Goal: Information Seeking & Learning: Learn about a topic

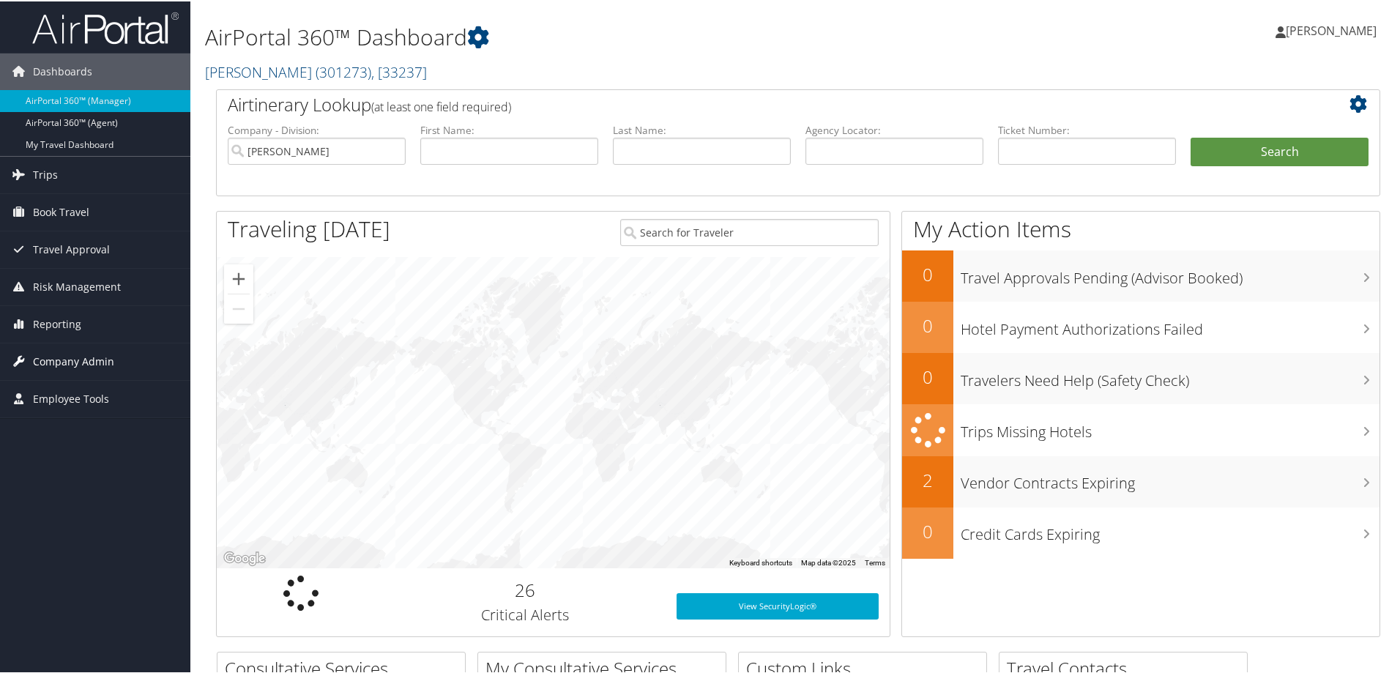
click at [59, 358] on span "Company Admin" at bounding box center [73, 360] width 81 height 37
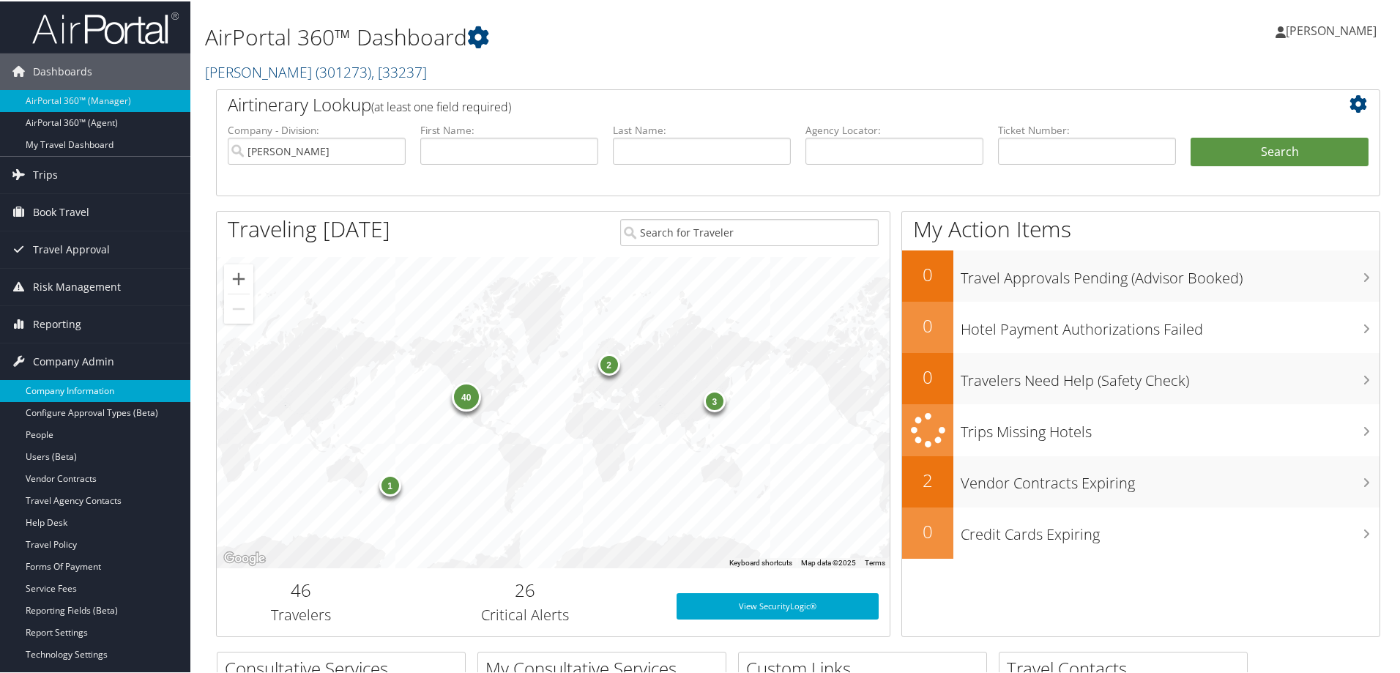
click at [72, 386] on link "Company Information" at bounding box center [95, 389] width 190 height 22
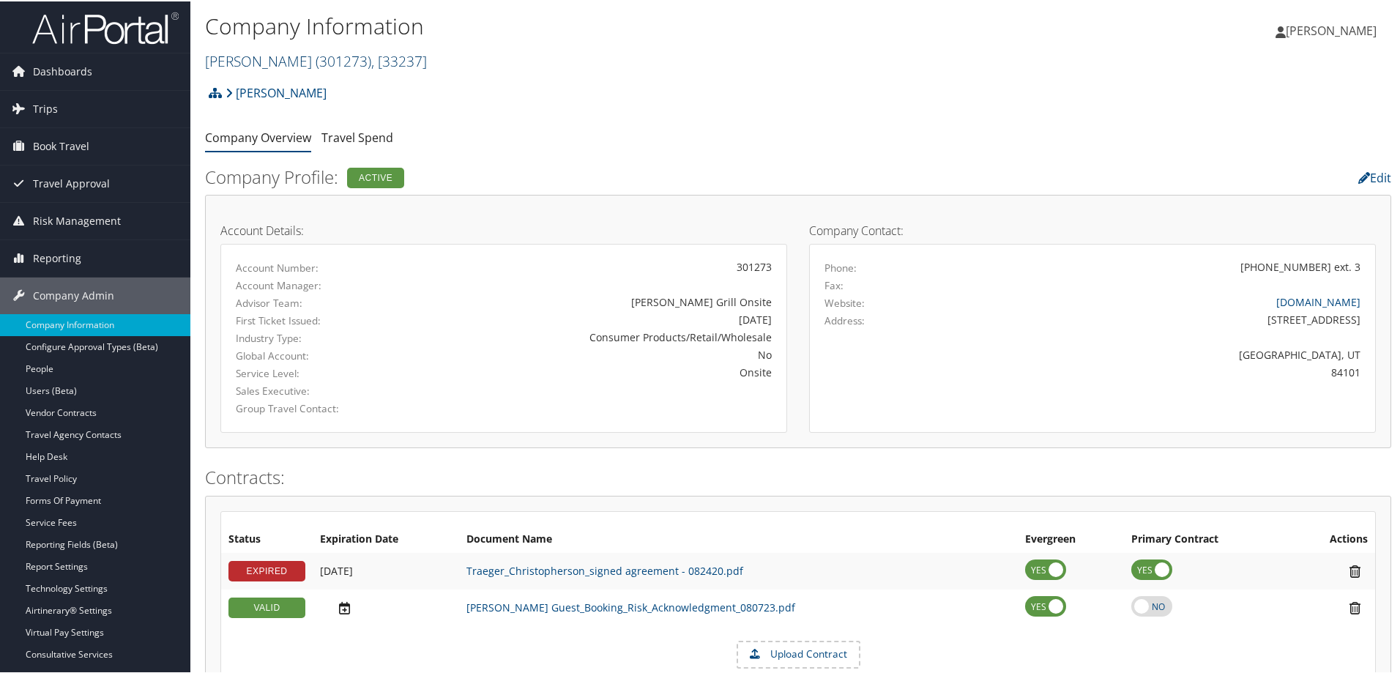
click at [241, 64] on link "[PERSON_NAME] ( 301273 ) , [ 33237 ]" at bounding box center [316, 60] width 222 height 20
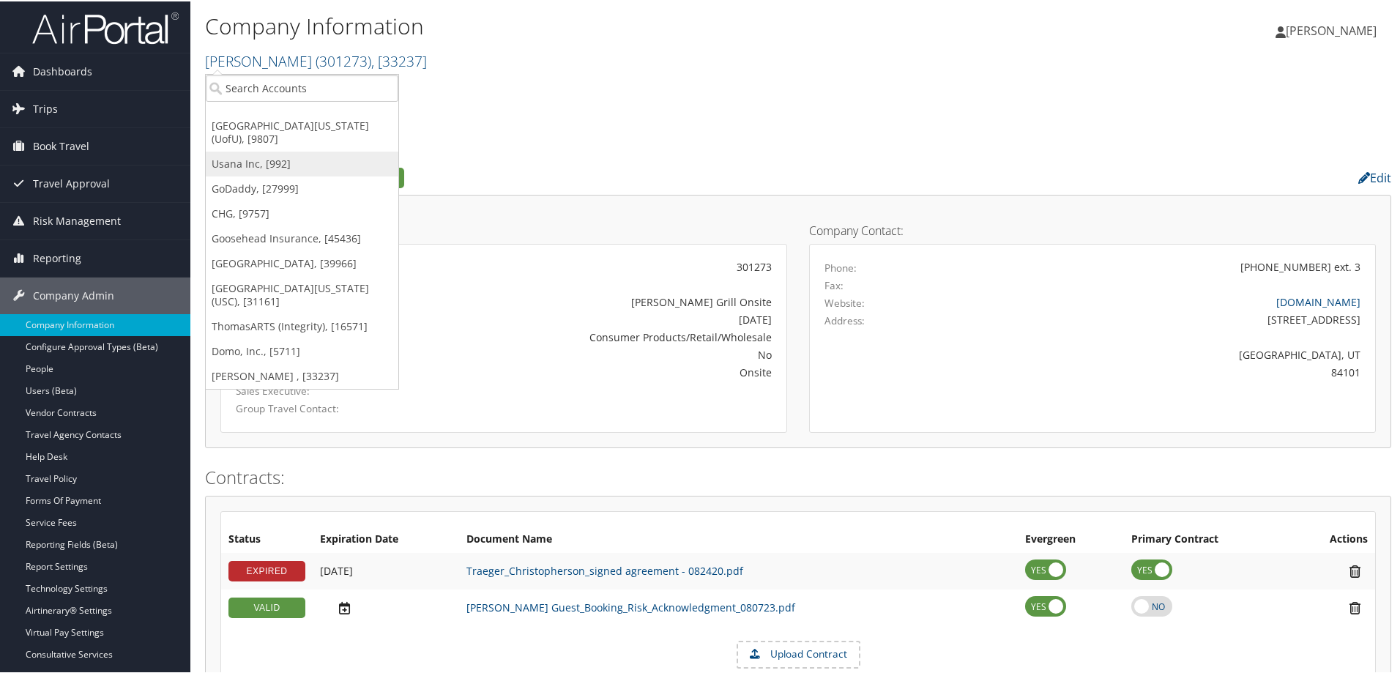
click at [269, 160] on link "Usana Inc, [992]" at bounding box center [302, 162] width 193 height 25
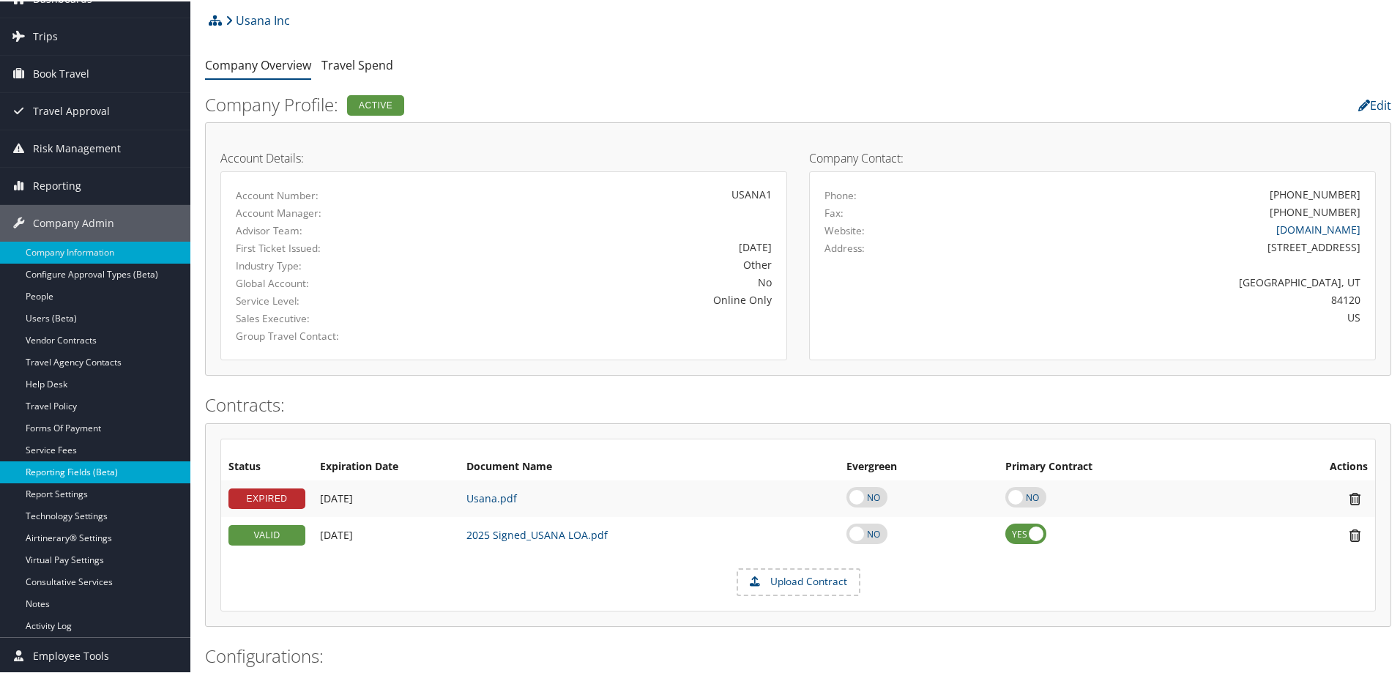
scroll to position [73, 0]
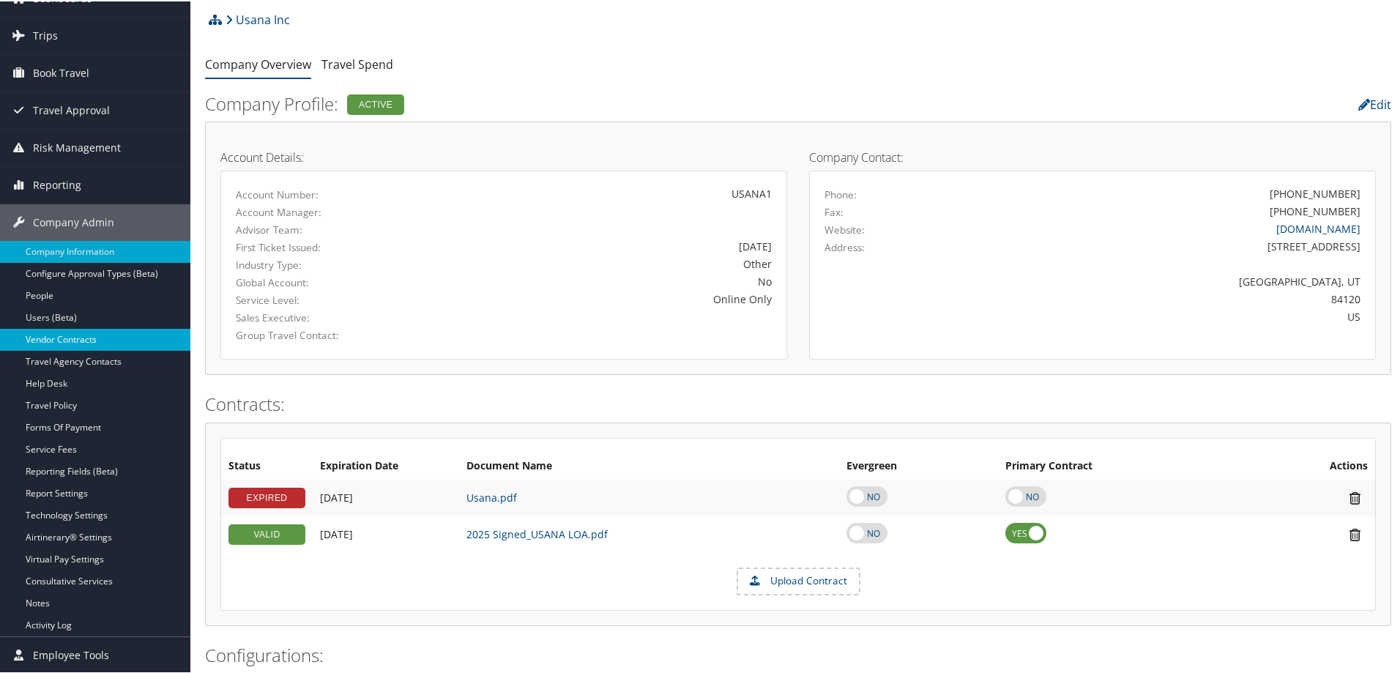
click at [48, 331] on link "Vendor Contracts" at bounding box center [95, 338] width 190 height 22
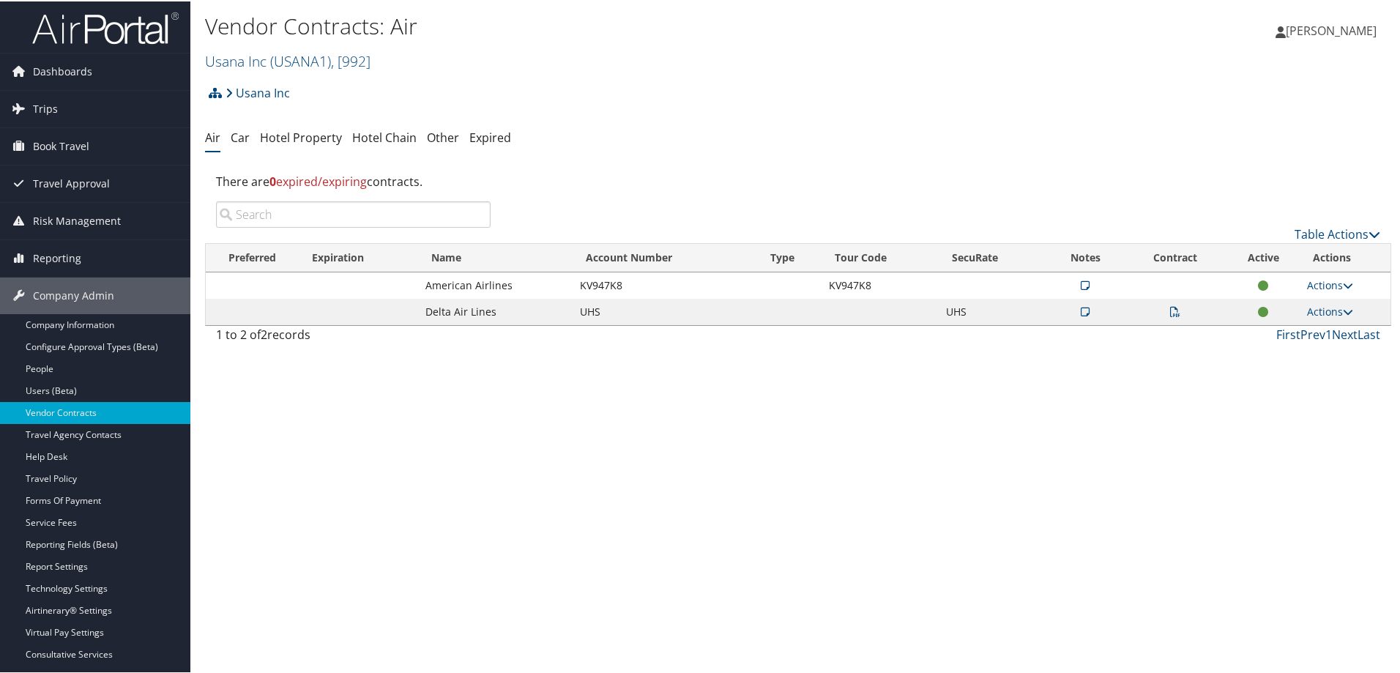
click at [1170, 313] on icon at bounding box center [1175, 310] width 10 height 10
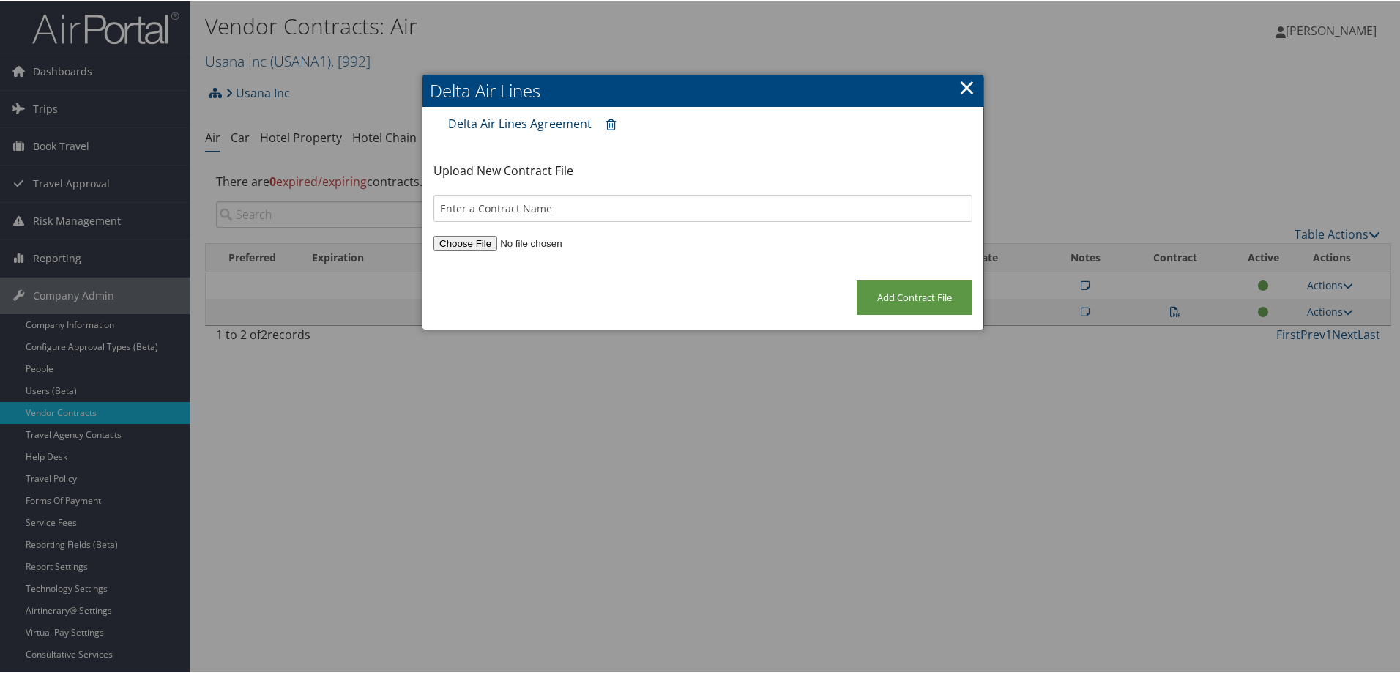
click at [517, 122] on link "Delta Air Lines Agreement" at bounding box center [519, 122] width 143 height 16
click at [947, 469] on div at bounding box center [703, 336] width 1406 height 673
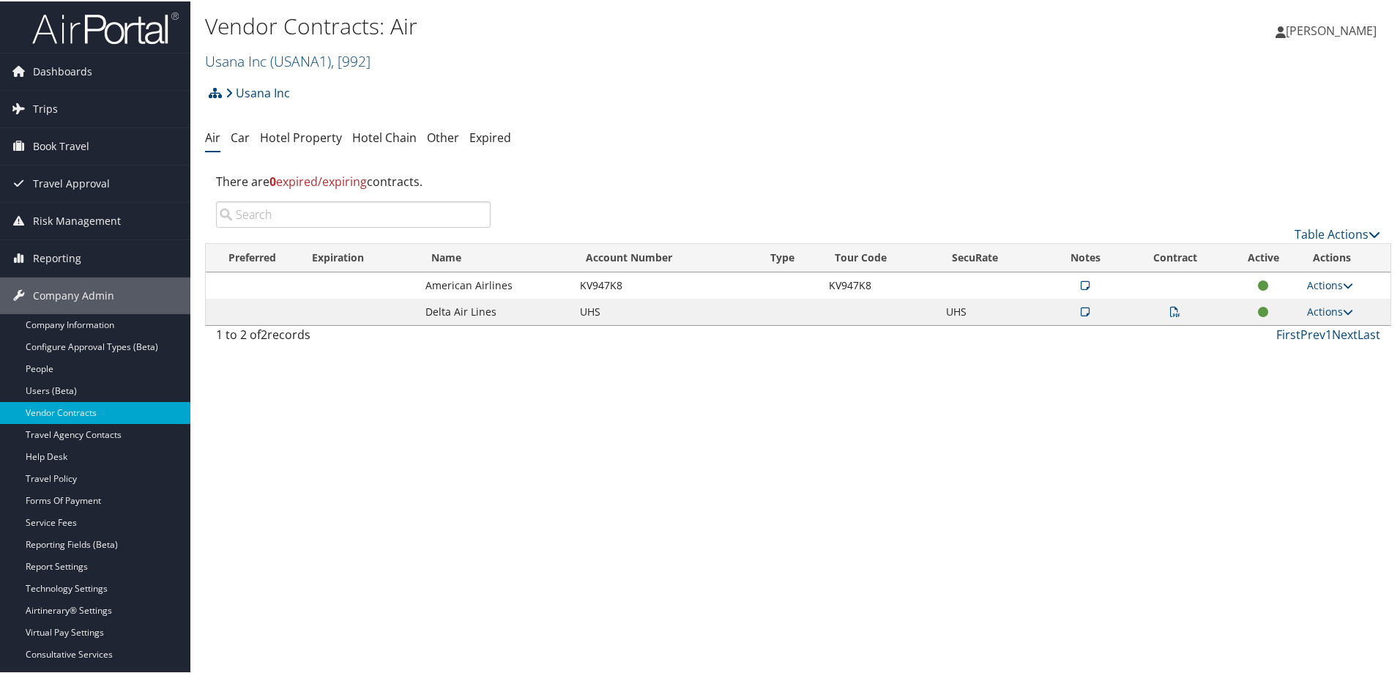
click at [1083, 310] on icon at bounding box center [1085, 310] width 9 height 10
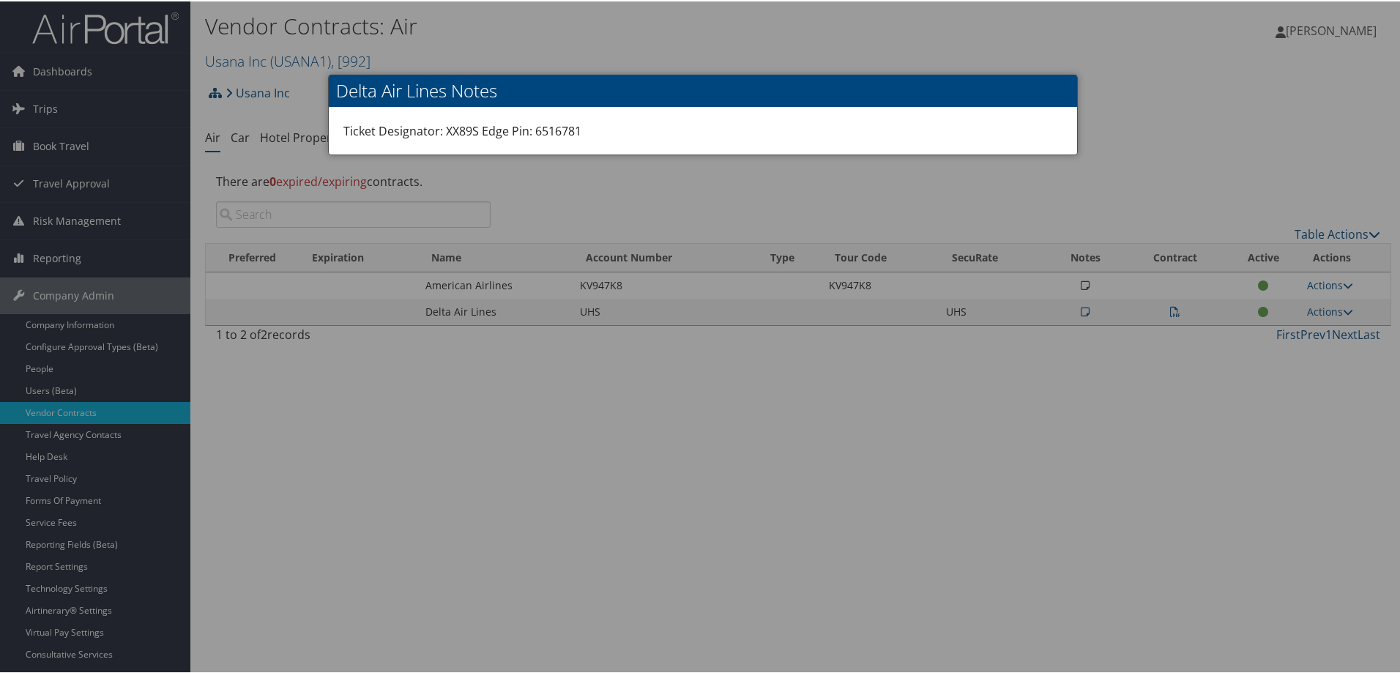
click at [1124, 116] on div at bounding box center [703, 336] width 1406 height 673
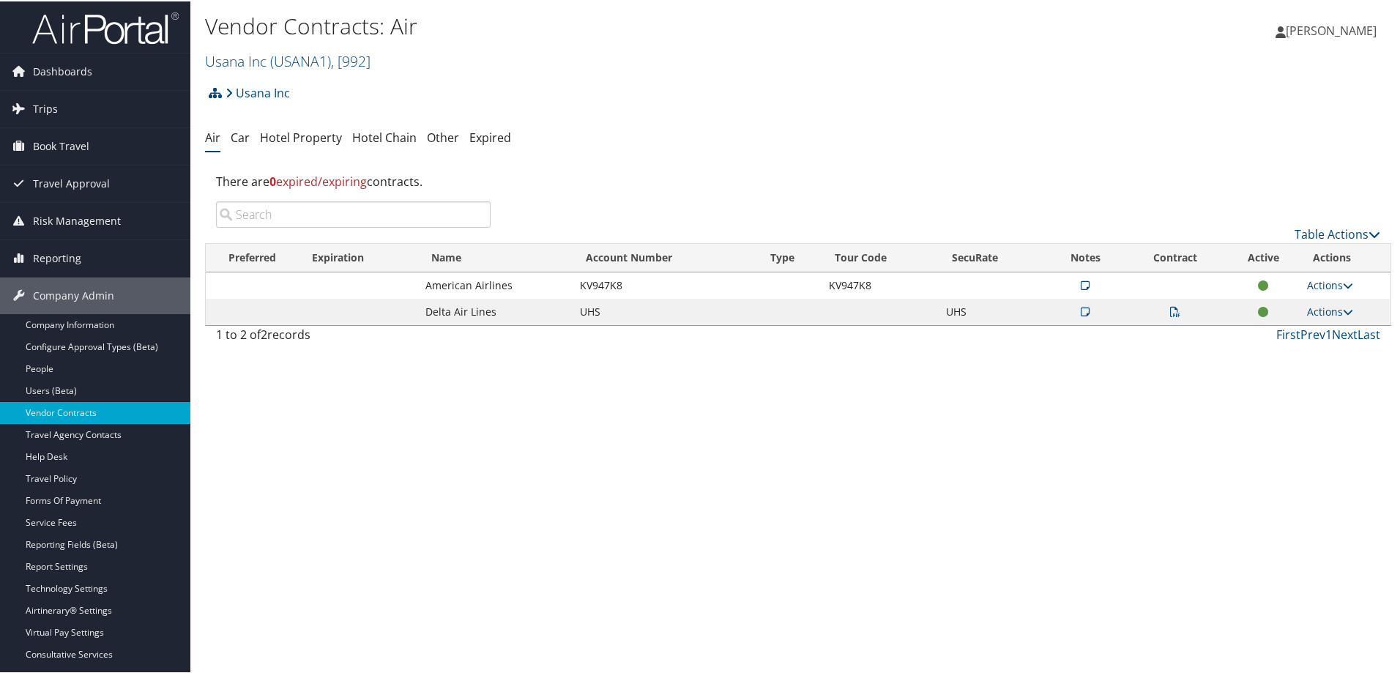
click at [1081, 310] on icon at bounding box center [1085, 310] width 9 height 10
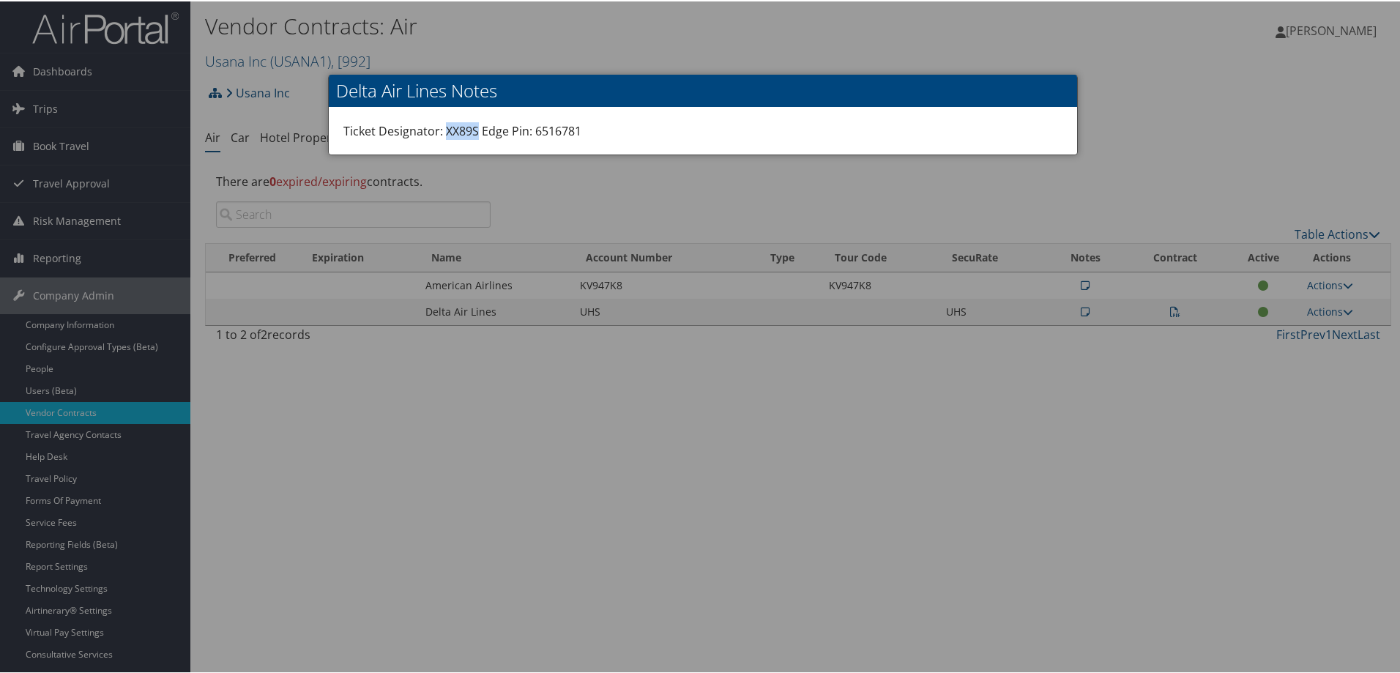
drag, startPoint x: 472, startPoint y: 133, endPoint x: 442, endPoint y: 134, distance: 30.1
click at [442, 134] on div "Ticket Designator: XX89S Edge Pin: 6516781" at bounding box center [703, 129] width 748 height 47
click at [769, 485] on div at bounding box center [703, 336] width 1406 height 673
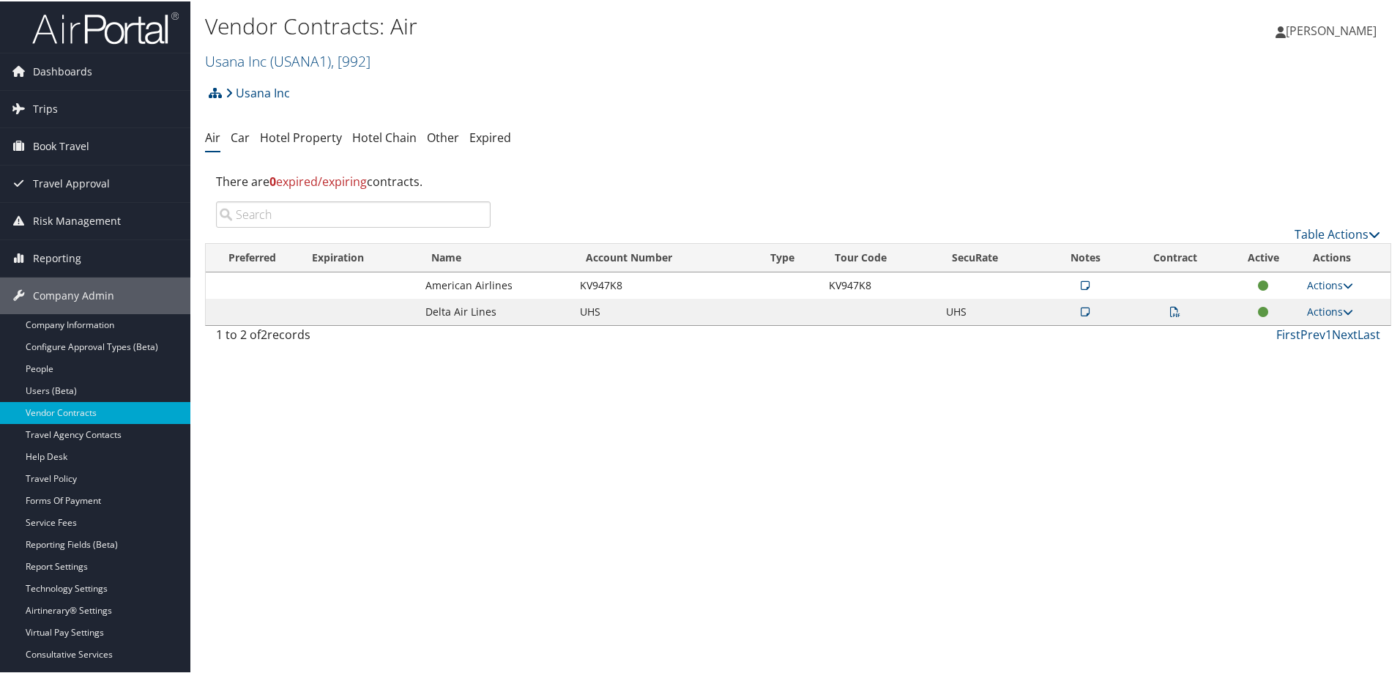
click at [1170, 315] on icon at bounding box center [1175, 310] width 10 height 10
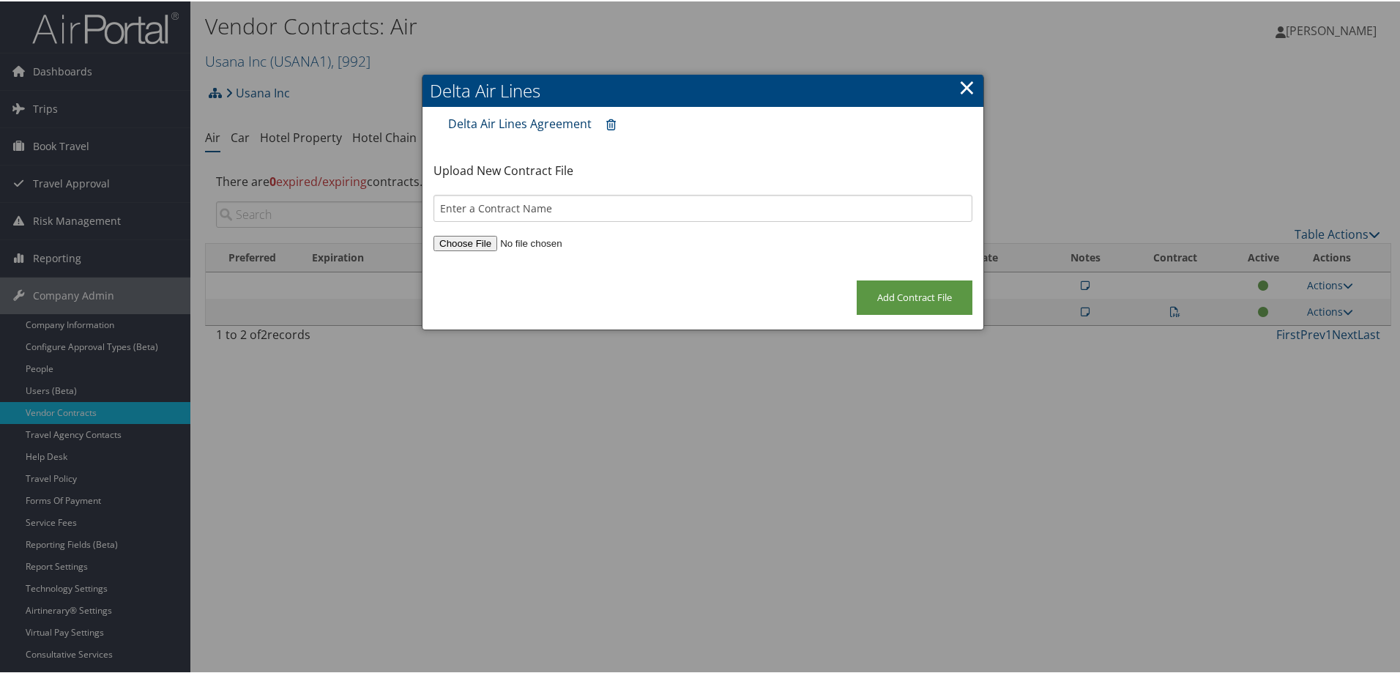
click at [536, 127] on link "Delta Air Lines Agreement" at bounding box center [519, 122] width 143 height 16
